Goal: Task Accomplishment & Management: Manage account settings

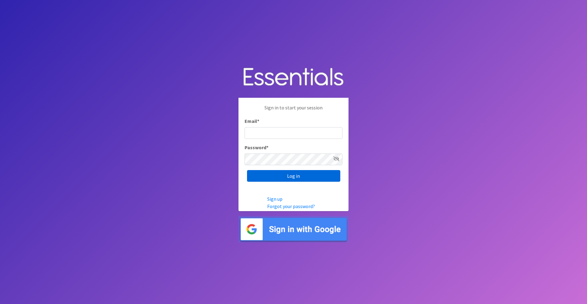
type input "rana@bridgetobasics.org"
click at [315, 177] on input "Log in" at bounding box center [293, 176] width 93 height 12
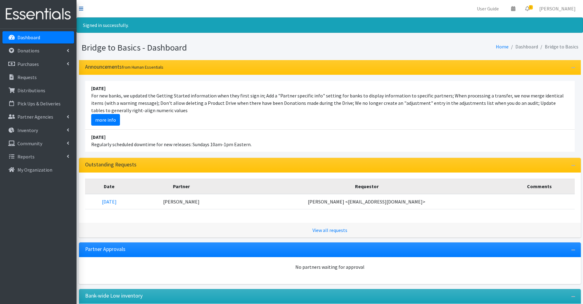
click at [80, 9] on icon at bounding box center [81, 8] width 4 height 5
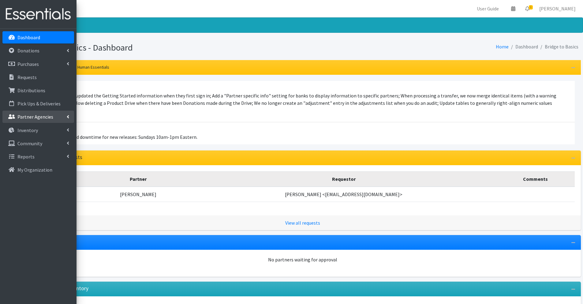
click at [53, 118] on link "Partner Agencies" at bounding box center [38, 116] width 72 height 12
click at [42, 131] on link "All Partners" at bounding box center [38, 130] width 72 height 12
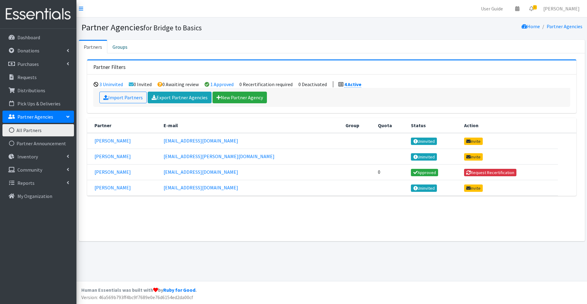
click at [476, 171] on button "Request Recertification" at bounding box center [490, 172] width 53 height 7
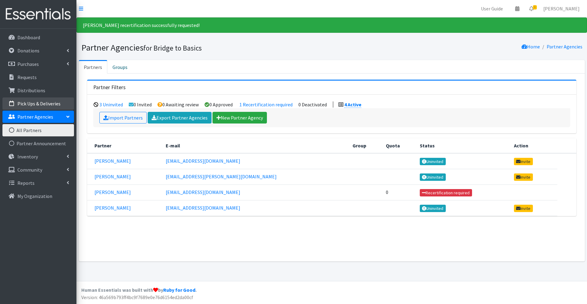
click at [50, 103] on p "Pick Ups & Deliveries" at bounding box center [38, 103] width 43 height 6
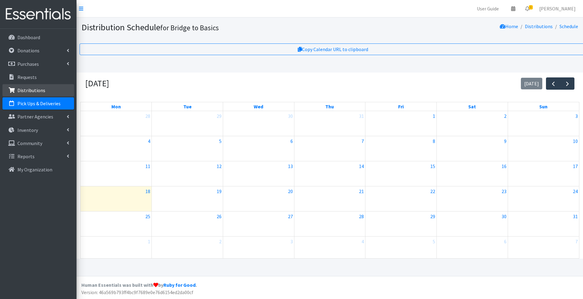
click at [36, 89] on p "Distributions" at bounding box center [31, 90] width 28 height 6
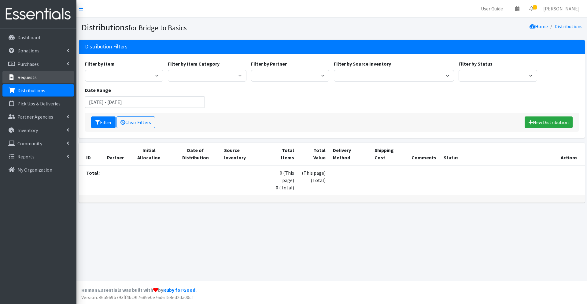
click at [51, 79] on link "Requests" at bounding box center [38, 77] width 72 height 12
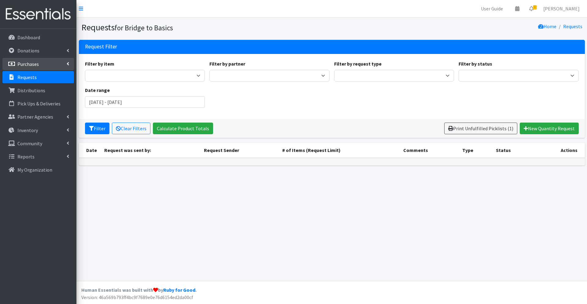
click at [32, 64] on p "Purchases" at bounding box center [27, 64] width 21 height 6
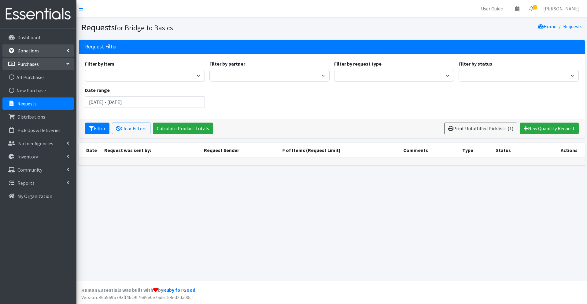
click at [28, 51] on p "Donations" at bounding box center [28, 50] width 22 height 6
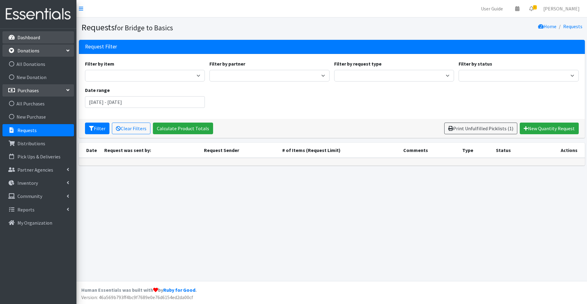
click at [32, 38] on p "Dashboard" at bounding box center [28, 37] width 23 height 6
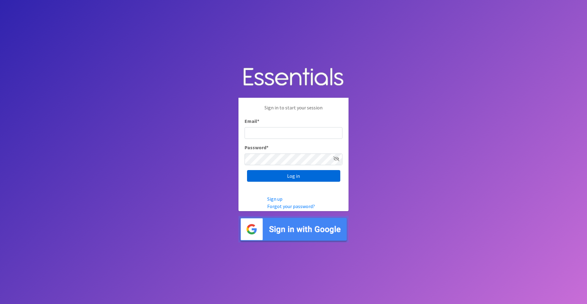
type input "rana@bridgetobasics.org"
click at [331, 178] on input "Log in" at bounding box center [293, 176] width 93 height 12
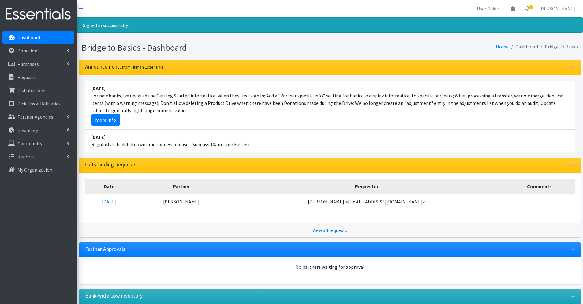
click at [528, 46] on li "Dashboard" at bounding box center [523, 46] width 29 height 9
click at [40, 118] on p "Partner Agencies" at bounding box center [35, 117] width 36 height 6
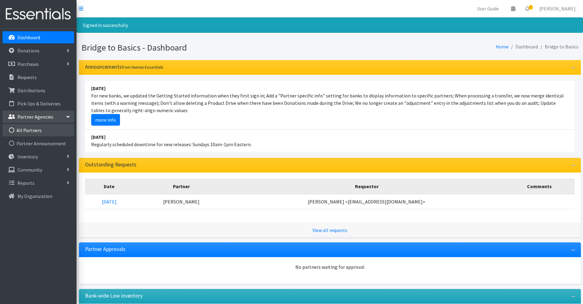
click at [37, 129] on link "All Partners" at bounding box center [38, 130] width 72 height 12
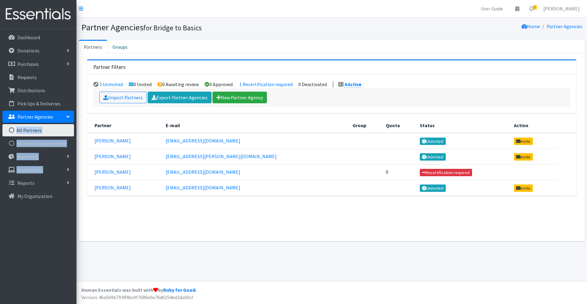
drag, startPoint x: 49, startPoint y: 128, endPoint x: 7, endPoint y: 205, distance: 87.6
click at [6, 193] on ul "Dashboard Donations All Donations New Donation Purchases All Purchases [GEOGRAP…" at bounding box center [38, 117] width 72 height 172
click at [37, 199] on link "My Organization" at bounding box center [38, 196] width 72 height 12
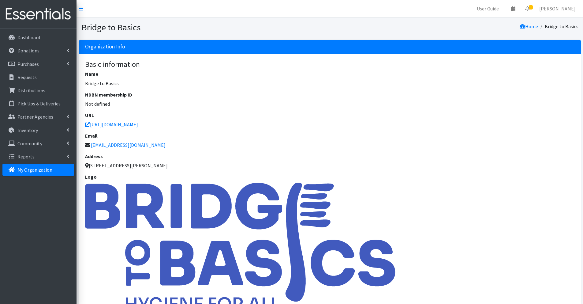
click at [50, 171] on p "My Organization" at bounding box center [34, 169] width 35 height 6
click at [561, 7] on link "[PERSON_NAME]" at bounding box center [557, 8] width 46 height 12
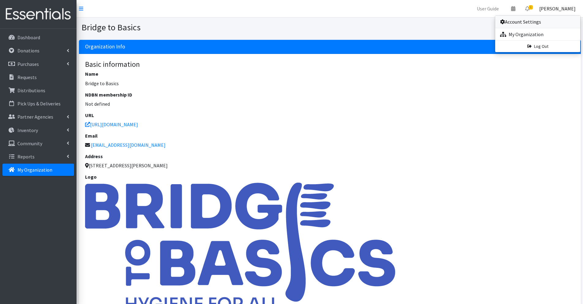
click at [528, 24] on link "Account Settings" at bounding box center [537, 22] width 85 height 12
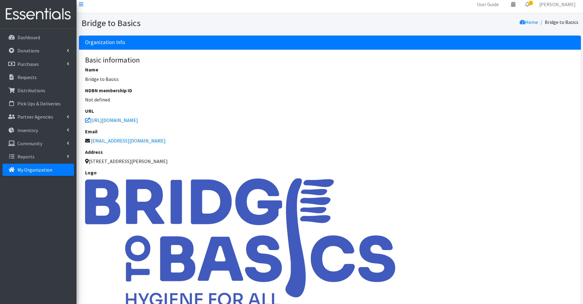
scroll to position [5, 0]
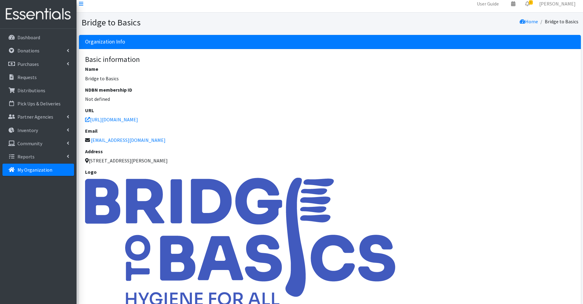
click at [102, 99] on p "Not defined" at bounding box center [330, 98] width 490 height 7
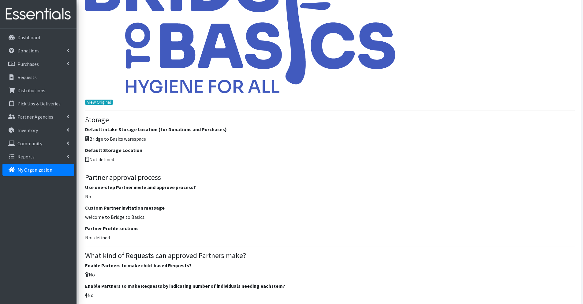
scroll to position [218, 0]
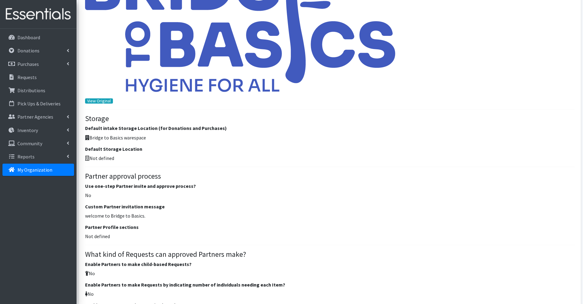
click at [110, 158] on p "Not defined" at bounding box center [330, 157] width 490 height 7
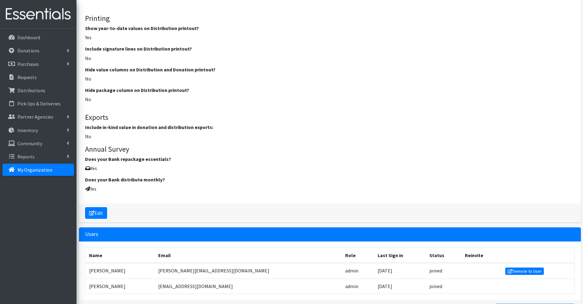
scroll to position [728, 0]
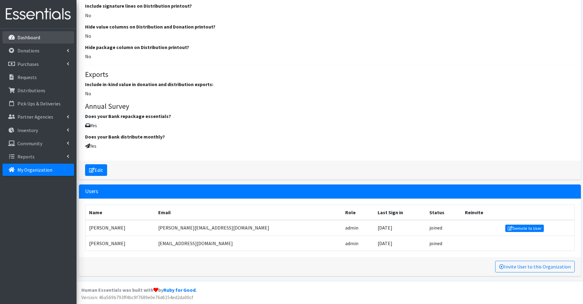
click at [31, 38] on p "Dashboard" at bounding box center [28, 37] width 23 height 6
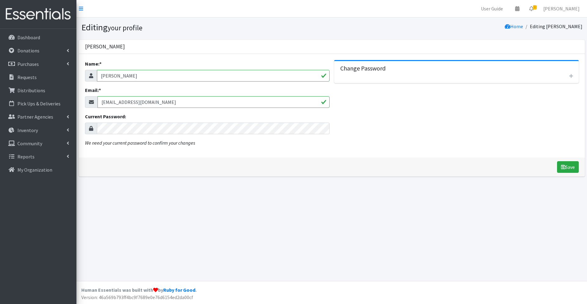
click at [415, 115] on div "Change Password Leave this blank if you don't want to change it New Password: N…" at bounding box center [456, 105] width 249 height 91
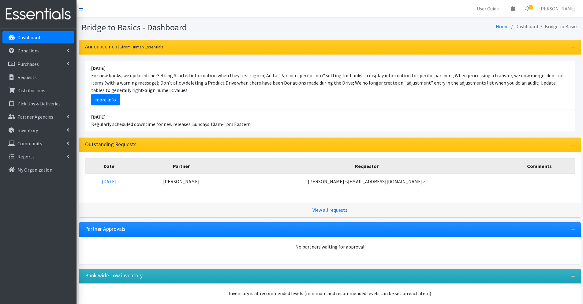
click at [82, 8] on icon at bounding box center [81, 8] width 4 height 5
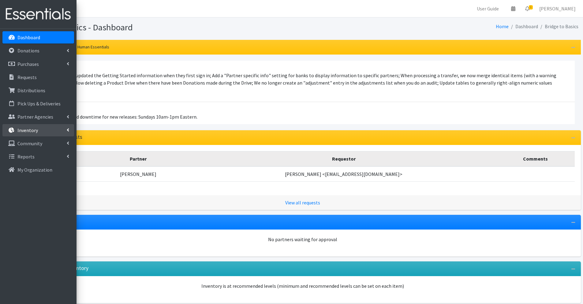
click at [40, 129] on link "Inventory" at bounding box center [38, 130] width 72 height 12
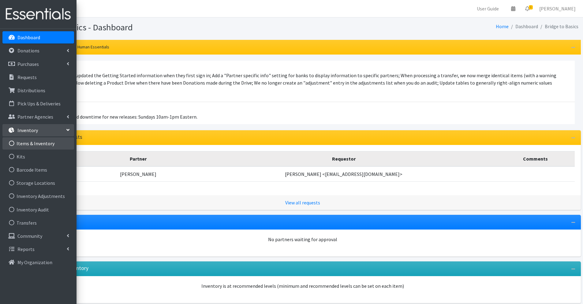
click at [51, 143] on link "Items & Inventory" at bounding box center [38, 143] width 72 height 12
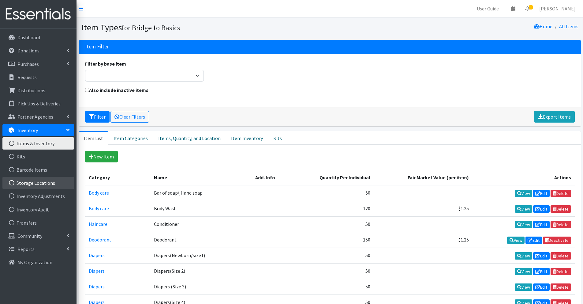
click at [49, 183] on link "Storage Locations" at bounding box center [38, 183] width 72 height 12
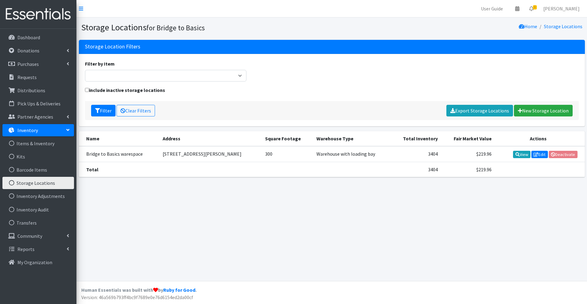
click at [283, 155] on td "300" at bounding box center [287, 154] width 51 height 16
click at [542, 154] on link "Edit" at bounding box center [540, 154] width 17 height 7
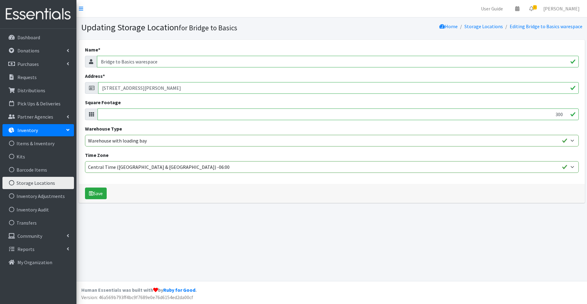
click at [158, 87] on input "801 Transfer Road Unit D20 St. Paul MN 55114" at bounding box center [338, 88] width 481 height 12
type input "801 Transfer Road Unit St. Paul MN 55114"
click at [565, 113] on input "301" at bounding box center [339, 114] width 482 height 12
drag, startPoint x: 555, startPoint y: 114, endPoint x: 565, endPoint y: 114, distance: 9.8
click at [565, 114] on input "301" at bounding box center [339, 114] width 482 height 12
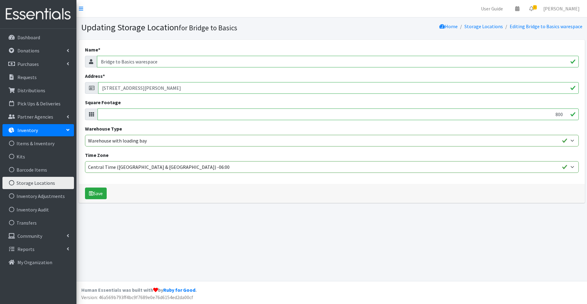
type input "800"
click at [358, 183] on div "Name * Bridge to Basics warespace Address * 801 Transfer Road Unit St. Paul MN …" at bounding box center [332, 112] width 506 height 144
click at [107, 192] on button "Save" at bounding box center [96, 193] width 22 height 12
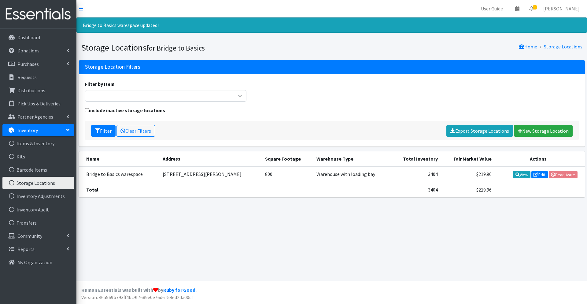
click at [434, 175] on td "3404" at bounding box center [417, 174] width 50 height 16
click at [539, 174] on link "Edit" at bounding box center [540, 174] width 17 height 7
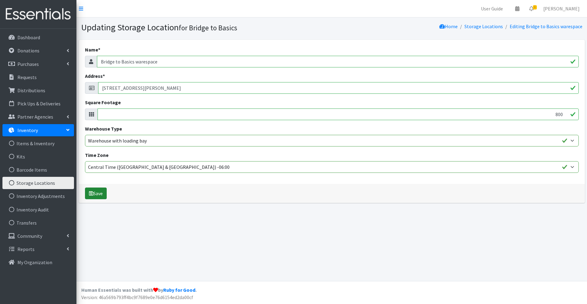
click at [101, 196] on button "Save" at bounding box center [96, 193] width 22 height 12
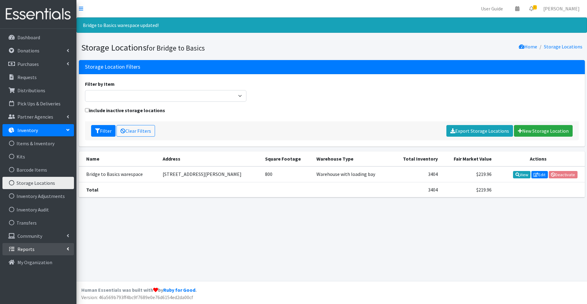
click at [67, 248] on icon at bounding box center [68, 248] width 2 height 5
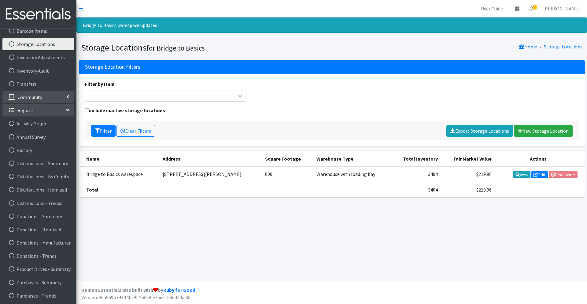
scroll to position [139, 0]
click at [564, 8] on link "[PERSON_NAME]" at bounding box center [562, 8] width 46 height 12
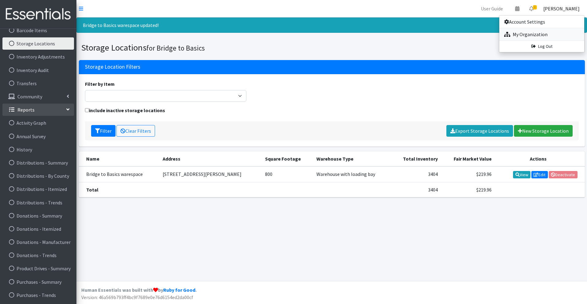
click at [539, 35] on link "My Organization" at bounding box center [542, 34] width 85 height 12
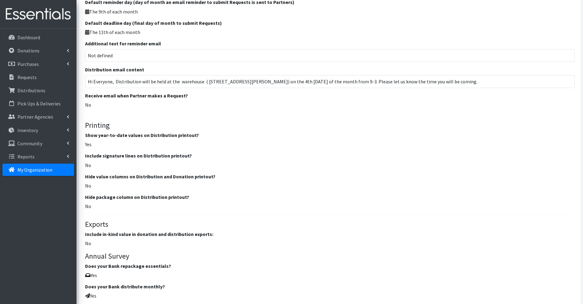
scroll to position [728, 0]
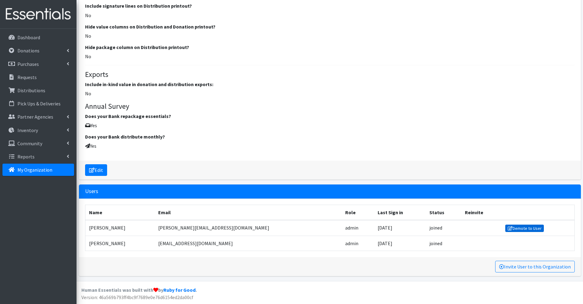
click at [507, 228] on link "Demote to User" at bounding box center [524, 227] width 39 height 7
click at [461, 227] on td at bounding box center [481, 228] width 41 height 16
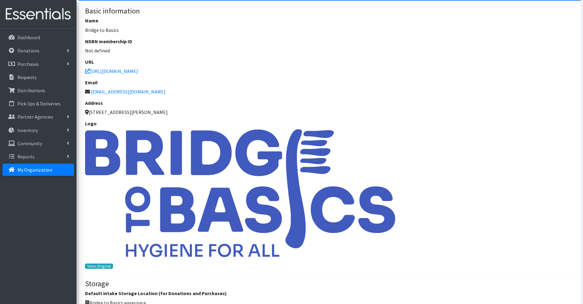
scroll to position [0, 0]
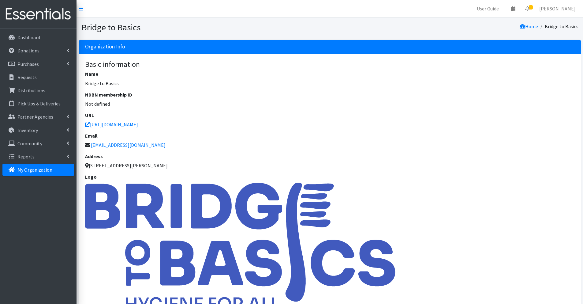
click at [103, 104] on p "Not defined" at bounding box center [330, 103] width 490 height 7
click at [119, 95] on h6 "NDBN membership ID" at bounding box center [330, 95] width 490 height 6
click at [107, 102] on p "Not defined" at bounding box center [330, 103] width 490 height 7
click at [140, 167] on address "801 Transfer Rd Unit D20, St Paul, MN 55114" at bounding box center [330, 165] width 490 height 7
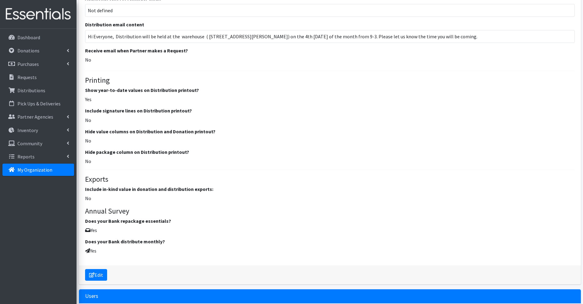
scroll to position [728, 0]
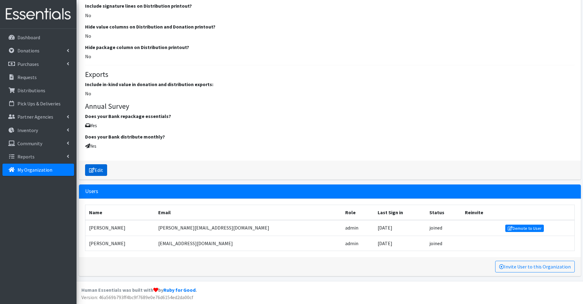
click at [101, 172] on link "Edit" at bounding box center [96, 170] width 22 height 12
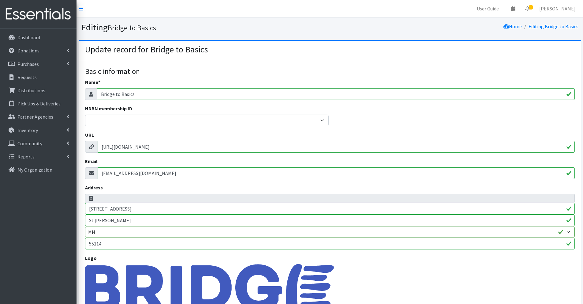
select select
click at [143, 209] on input "801 Transfer Rd Unit D20" at bounding box center [330, 209] width 490 height 12
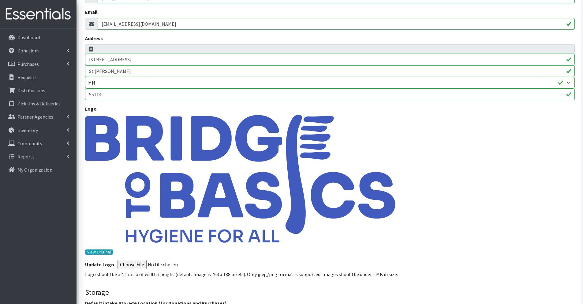
scroll to position [153, 0]
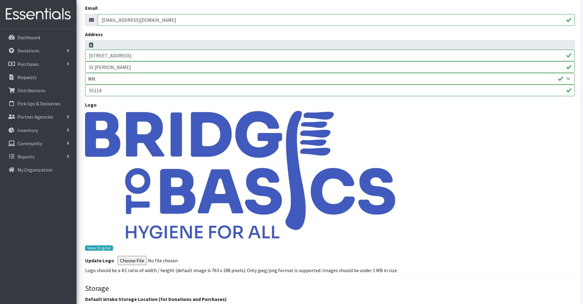
type input "[STREET_ADDRESS]"
click at [482, 184] on p at bounding box center [330, 175] width 490 height 128
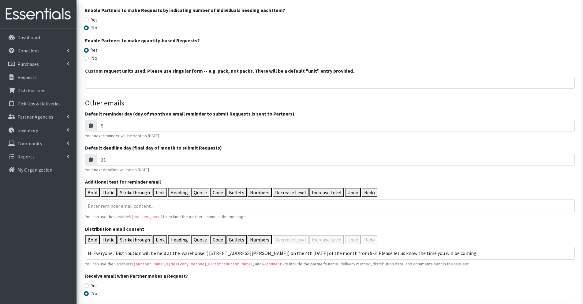
scroll to position [663, 0]
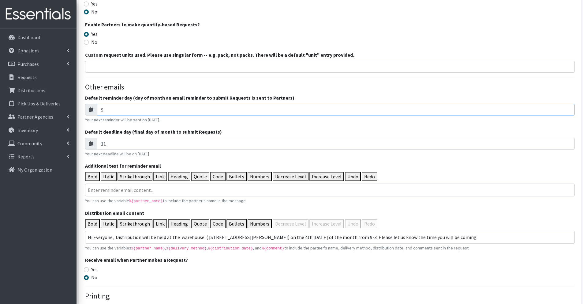
click at [117, 109] on input "9" at bounding box center [336, 110] width 478 height 12
click at [90, 109] on icon at bounding box center [91, 109] width 4 height 5
click at [92, 110] on icon at bounding box center [91, 109] width 4 height 5
click at [89, 111] on icon at bounding box center [91, 109] width 4 height 5
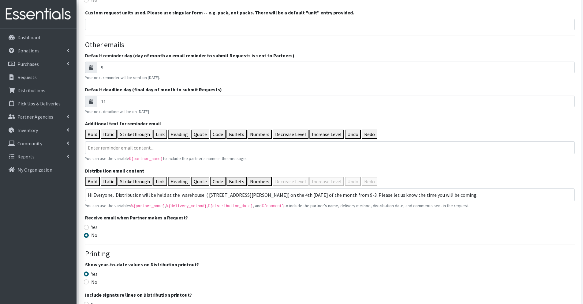
scroll to position [710, 0]
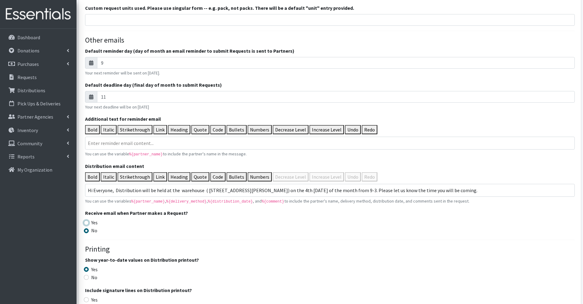
click at [87, 222] on input "Yes" at bounding box center [86, 222] width 5 height 5
radio input "true"
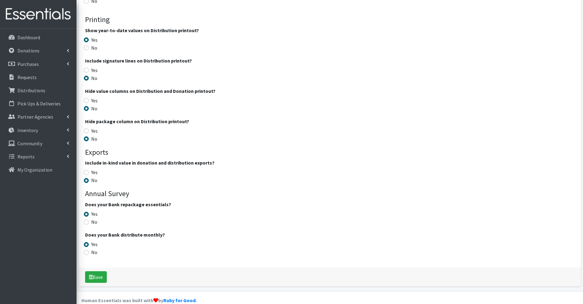
scroll to position [940, 0]
click at [96, 276] on button "Save" at bounding box center [96, 276] width 22 height 12
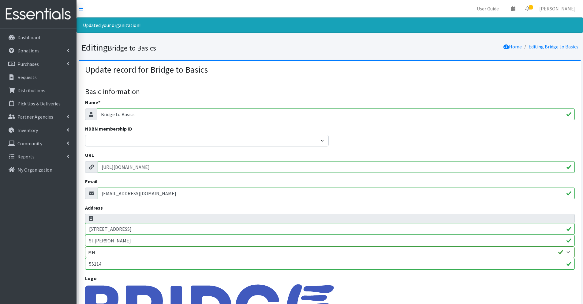
select select
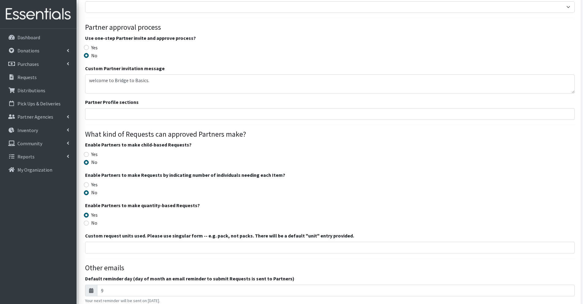
scroll to position [497, 0]
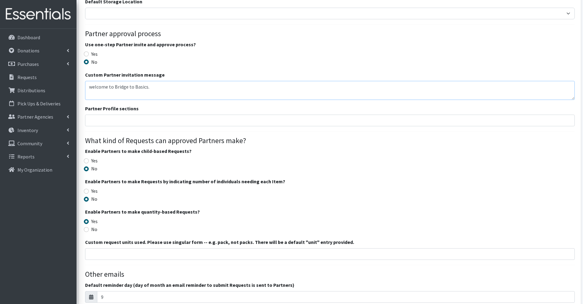
click at [155, 88] on textarea "welcome to Bridge to Basics." at bounding box center [330, 90] width 490 height 19
type textarea "welcome to Bridge to Basics. expand"
click at [114, 120] on input "search" at bounding box center [334, 120] width 487 height 6
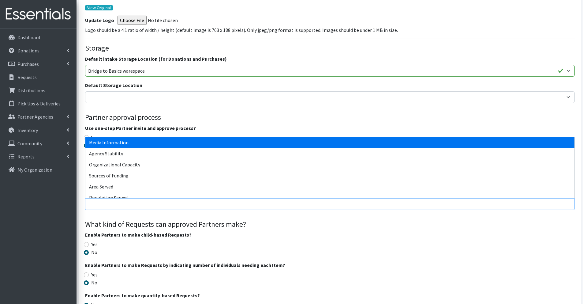
scroll to position [424, 0]
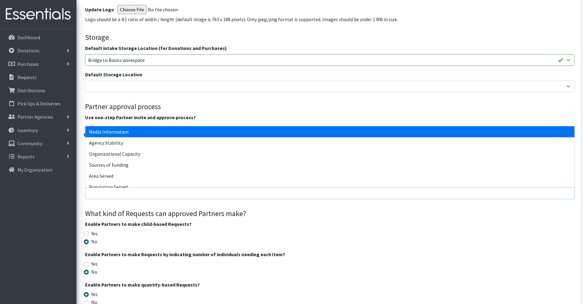
click at [165, 196] on span at bounding box center [330, 193] width 490 height 12
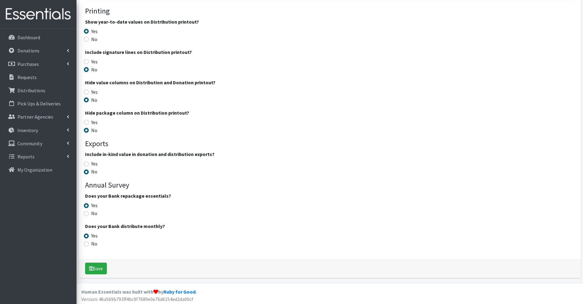
scroll to position [970, 0]
